Goal: Task Accomplishment & Management: Use online tool/utility

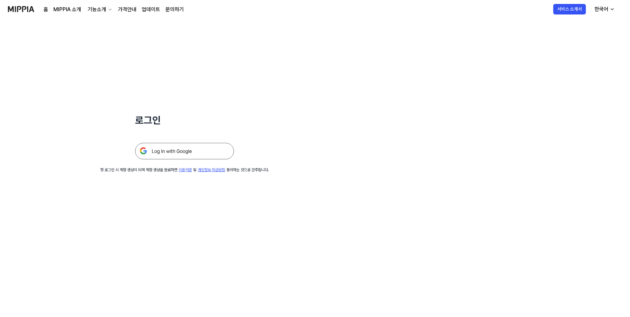
click at [195, 151] on img at bounding box center [184, 151] width 99 height 16
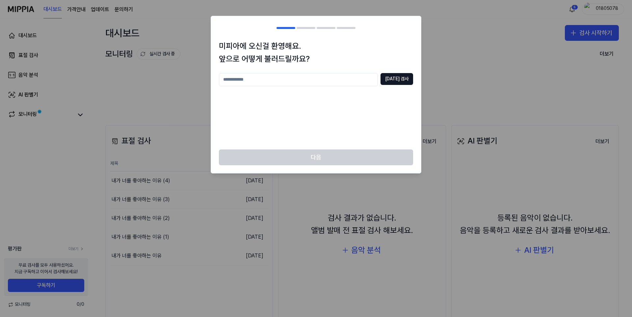
click at [302, 136] on div "[DATE] 검사" at bounding box center [316, 107] width 194 height 68
click at [232, 31] on h2 at bounding box center [316, 28] width 210 height 24
